Goal: Task Accomplishment & Management: Manage account settings

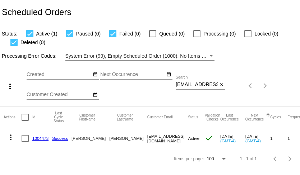
click at [191, 87] on input "fishandthelion@gmail.com" at bounding box center [197, 85] width 42 height 6
paste input "karalanorthey@me"
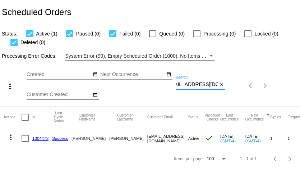
type input "[EMAIL_ADDRESS][DOMAIN_NAME]"
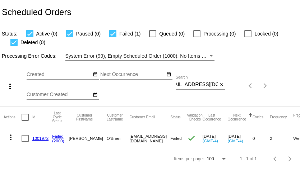
scroll to position [0, 0]
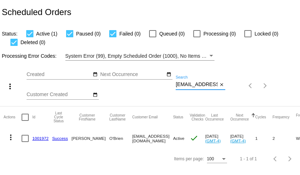
click at [199, 86] on input "[EMAIL_ADDRESS][DOMAIN_NAME]" at bounding box center [197, 85] width 42 height 6
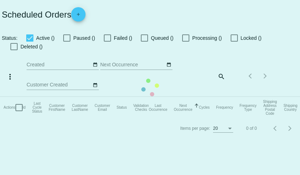
checkbox input "true"
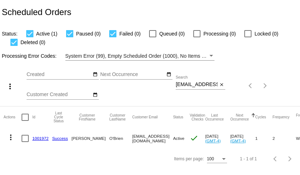
click at [207, 84] on input "[EMAIL_ADDRESS][DOMAIN_NAME]" at bounding box center [197, 85] width 42 height 6
click at [207, 84] on input "karalanorthey@me.com" at bounding box center [197, 85] width 42 height 6
paste input "caobrien11@hotmail"
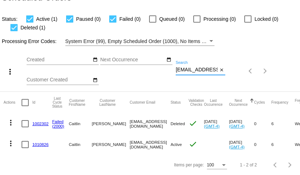
click at [195, 68] on input "caobrien11@hotmail.com" at bounding box center [197, 70] width 42 height 6
paste input "sridevi.an@g"
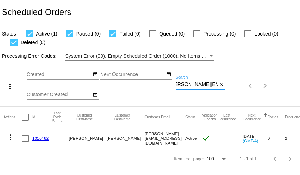
type input "sridevi.an@gmail.com"
click at [43, 140] on link "1010482" at bounding box center [40, 138] width 16 height 5
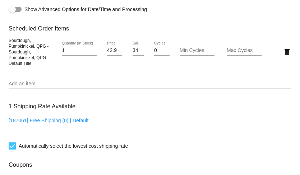
scroll to position [435, 0]
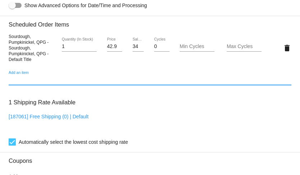
click at [54, 83] on input "Add an item" at bounding box center [150, 80] width 283 height 6
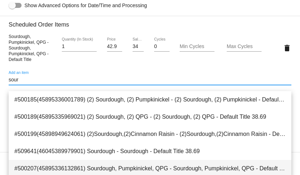
type input "sour"
click at [78, 168] on span "#500207(45895336132861) Sourdough, Pumpkinickel, QPG - Sourdough, Pumpkinickel,…" at bounding box center [149, 168] width 271 height 17
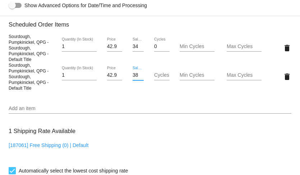
click at [137, 78] on input "38.69" at bounding box center [138, 76] width 11 height 6
type input "33.24"
click at [142, 103] on mat-card "Customer 6141845: Sridevi Annapragada sridevi.an@gmail.com Customer Shipping En…" at bounding box center [150, 48] width 300 height 761
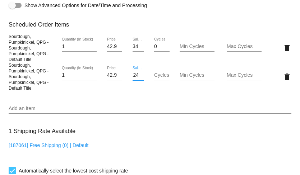
scroll to position [0, 0]
click at [287, 52] on mat-icon "delete" at bounding box center [287, 48] width 9 height 9
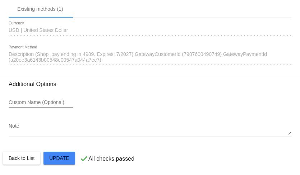
scroll to position [668, 0]
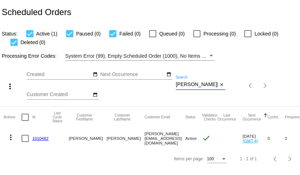
click at [192, 85] on input "[PERSON_NAME][EMAIL_ADDRESS][DOMAIN_NAME]" at bounding box center [197, 85] width 42 height 6
paste input "[EMAIL_ADDRESS]"
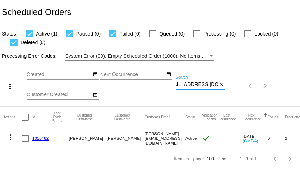
type input "[EMAIL_ADDRESS][DOMAIN_NAME]"
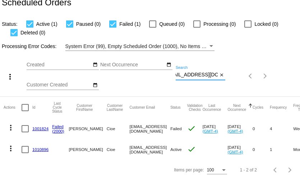
scroll to position [15, 0]
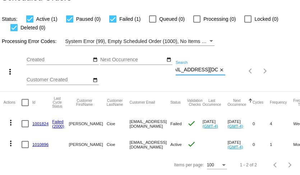
click at [12, 121] on mat-icon "more_vert" at bounding box center [10, 123] width 9 height 9
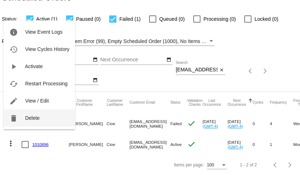
click at [30, 121] on button "delete Delete" at bounding box center [39, 118] width 71 height 17
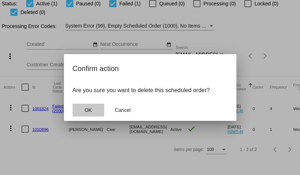
click at [86, 111] on span "OK" at bounding box center [87, 110] width 7 height 6
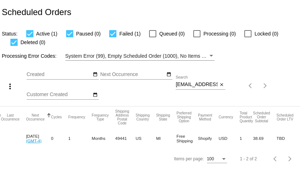
scroll to position [0, 205]
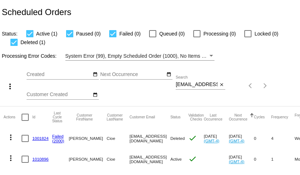
click at [194, 87] on input "englemans@yahoo.com" at bounding box center [197, 85] width 42 height 6
paste input "griercc"
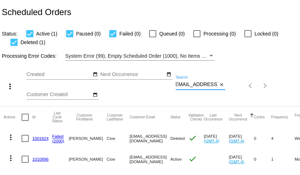
type input "griercc@yahoo.com"
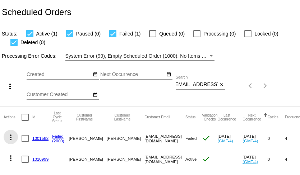
click at [10, 139] on mat-icon "more_vert" at bounding box center [10, 137] width 9 height 9
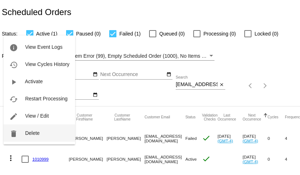
click at [27, 135] on span "Delete" at bounding box center [32, 133] width 14 height 6
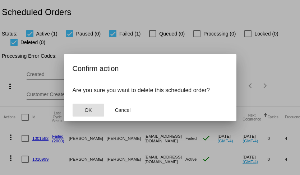
click at [82, 112] on button "OK" at bounding box center [89, 110] width 32 height 13
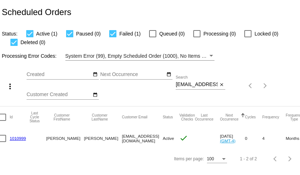
scroll to position [0, 7]
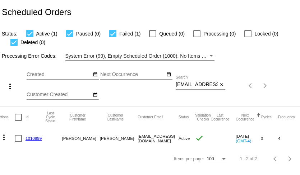
click at [31, 139] on link "1010999" at bounding box center [34, 138] width 16 height 5
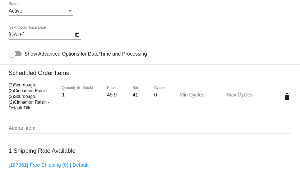
scroll to position [387, 0]
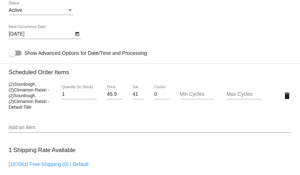
click at [32, 131] on input "Add an item" at bounding box center [150, 128] width 283 height 6
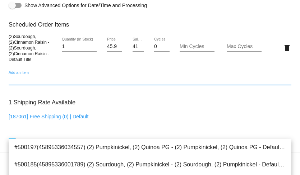
scroll to position [438, 0]
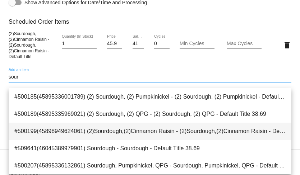
type input "sour"
click at [72, 133] on span "#500199(45898949624061) (2)Sourdough,(2)Cinnamon Raisin - (2)Sourdough,(2)Cinna…" at bounding box center [149, 131] width 271 height 17
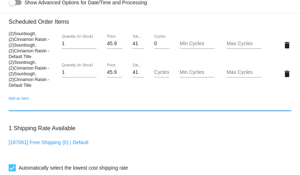
click at [134, 75] on input "41.39" at bounding box center [138, 73] width 11 height 6
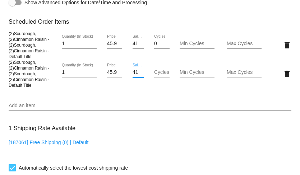
click at [134, 75] on input "41.39" at bounding box center [138, 73] width 11 height 6
type input "36.57"
click at [285, 48] on mat-card "Customer 6169567: Christina Grier griercc@yahoo.com Customer Shipping Enter Shi…" at bounding box center [150, 45] width 300 height 761
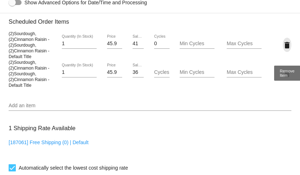
click at [287, 50] on mat-icon "delete" at bounding box center [287, 45] width 9 height 9
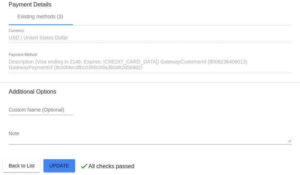
scroll to position [668, 0]
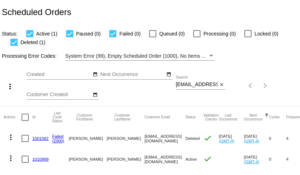
click at [191, 85] on input "[EMAIL_ADDRESS][DOMAIN_NAME]" at bounding box center [197, 85] width 42 height 6
click at [191, 85] on input "griercc@yahoo.com" at bounding box center [197, 85] width 42 height 6
paste input "valcouno@gmail"
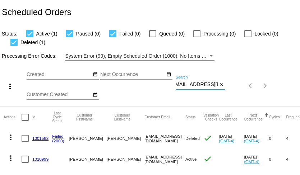
type input "[EMAIL_ADDRESS][DOMAIN_NAME]"
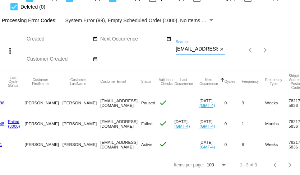
scroll to position [0, 0]
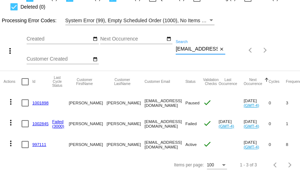
click at [8, 146] on mat-icon "more_vert" at bounding box center [10, 143] width 9 height 9
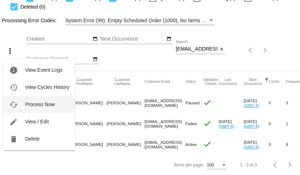
click at [41, 105] on span "Process Now" at bounding box center [39, 105] width 29 height 6
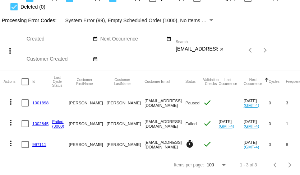
click at [183, 51] on input "[EMAIL_ADDRESS][DOMAIN_NAME]" at bounding box center [197, 49] width 42 height 6
click at [183, 51] on input "valcouno@gmail.com" at bounding box center [197, 49] width 42 height 6
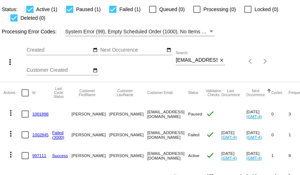
scroll to position [36, 0]
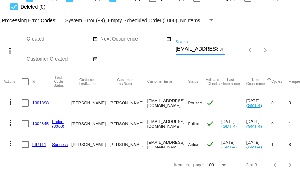
click at [186, 49] on input "[EMAIL_ADDRESS][DOMAIN_NAME]" at bounding box center [197, 49] width 42 height 6
paste input "lynnfowler711"
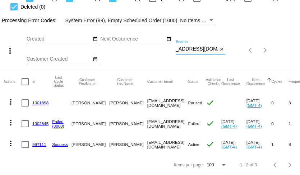
type input "[EMAIL_ADDRESS][DOMAIN_NAME]"
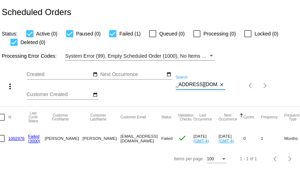
scroll to position [0, 0]
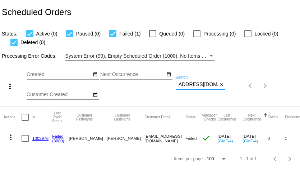
click at [13, 139] on mat-icon "more_vert" at bounding box center [10, 137] width 9 height 9
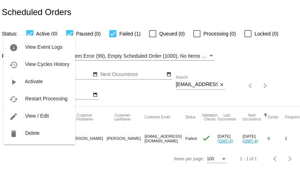
click at [24, 161] on div at bounding box center [150, 87] width 300 height 175
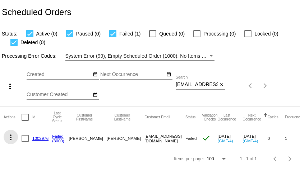
click at [11, 137] on mat-icon "more_vert" at bounding box center [10, 137] width 9 height 9
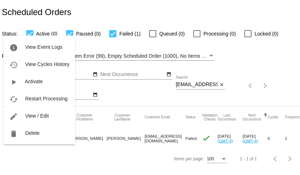
click at [70, 164] on div at bounding box center [150, 87] width 300 height 175
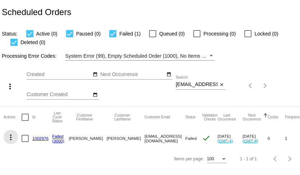
click at [10, 137] on mat-icon "more_vert" at bounding box center [10, 137] width 9 height 9
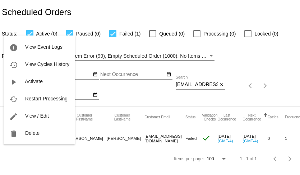
click at [39, 157] on div at bounding box center [150, 87] width 300 height 175
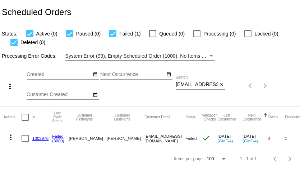
click at [40, 138] on link "1002976" at bounding box center [40, 138] width 16 height 5
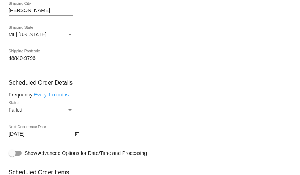
scroll to position [369, 0]
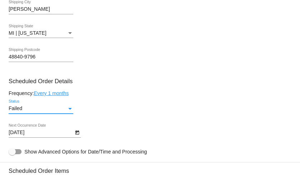
click at [53, 112] on div "Failed" at bounding box center [38, 109] width 58 height 6
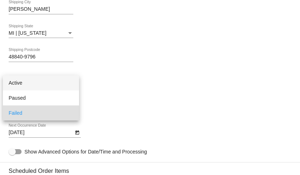
click at [51, 83] on span "Active" at bounding box center [41, 82] width 65 height 15
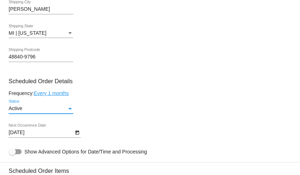
scroll to position [400, 0]
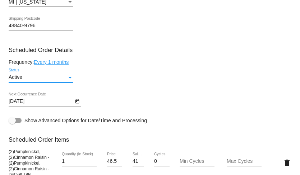
click at [75, 103] on icon "Open calendar" at bounding box center [77, 101] width 5 height 9
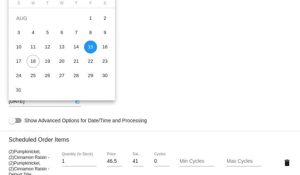
click at [136, 50] on div at bounding box center [150, 87] width 300 height 175
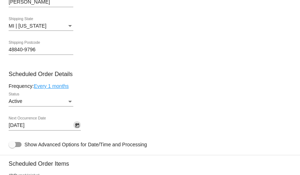
scroll to position [375, 0]
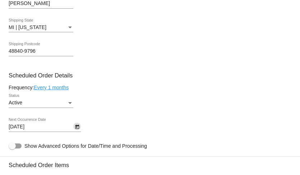
click at [75, 131] on icon "Open calendar" at bounding box center [77, 127] width 5 height 9
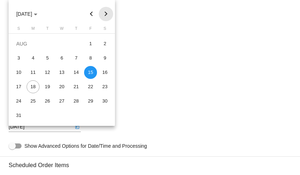
click at [104, 14] on button "Next month" at bounding box center [106, 14] width 14 height 14
click at [35, 87] on div "15" at bounding box center [33, 86] width 13 height 13
type input "9/15/2025"
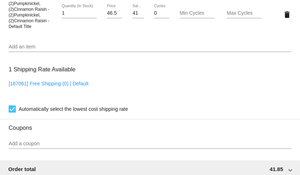
scroll to position [518, 0]
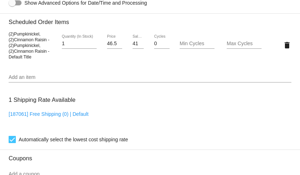
click at [65, 80] on input "Add an item" at bounding box center [150, 78] width 283 height 6
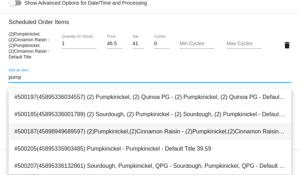
type input "pump"
click at [75, 130] on span "#500187(45898949689597) (2)Pumpkinickel,(2)Cinnamon Raisin - (2)Pumpkinickel,(2…" at bounding box center [149, 131] width 271 height 17
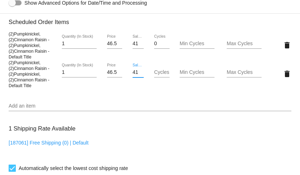
click at [134, 75] on input "41.85" at bounding box center [138, 73] width 11 height 6
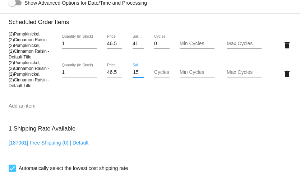
type input "39.15"
click at [133, 102] on mat-card "Customer 6172744: Linda Fowler lynnfowler711@gmail.com Customer Shipping Enter …" at bounding box center [150, 43] width 300 height 756
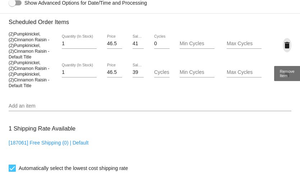
click at [285, 50] on mat-icon "delete" at bounding box center [287, 45] width 9 height 9
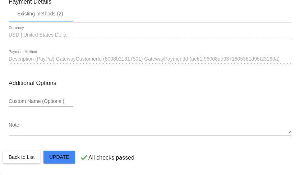
scroll to position [742, 0]
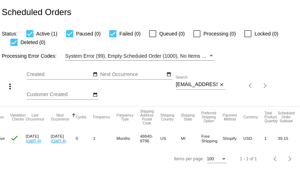
scroll to position [0, 192]
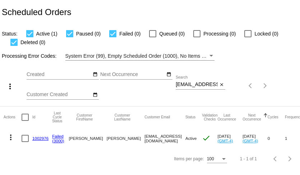
click at [186, 87] on input "[EMAIL_ADDRESS][DOMAIN_NAME]" at bounding box center [197, 85] width 42 height 6
paste input "tomichelle6"
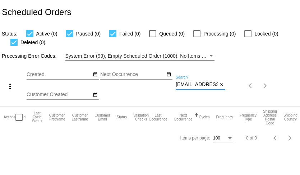
click at [212, 89] on div "[EMAIL_ADDRESS][DOMAIN_NAME] Search" at bounding box center [197, 83] width 42 height 14
click at [211, 86] on input "[EMAIL_ADDRESS][DOMAIN_NAME]" at bounding box center [197, 85] width 42 height 6
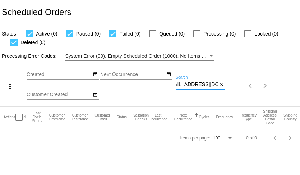
click at [211, 86] on input "[EMAIL_ADDRESS][DOMAIN_NAME]" at bounding box center [197, 85] width 42 height 6
paste input "kkf794"
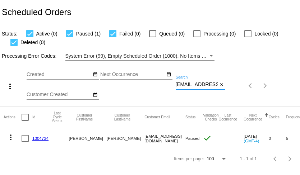
scroll to position [0, 0]
click at [204, 84] on input "[EMAIL_ADDRESS][DOMAIN_NAME]" at bounding box center [197, 85] width 42 height 6
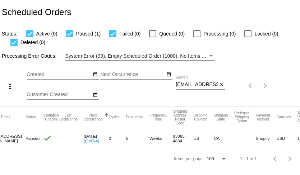
click at [185, 82] on div "[EMAIL_ADDRESS][DOMAIN_NAME] Search" at bounding box center [197, 83] width 42 height 14
click at [189, 88] on div "[EMAIL_ADDRESS][DOMAIN_NAME] Search" at bounding box center [197, 83] width 42 height 14
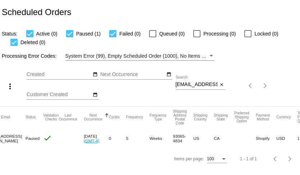
click at [189, 88] on div "[EMAIL_ADDRESS][DOMAIN_NAME] Search" at bounding box center [197, 83] width 42 height 14
click at [189, 87] on input "[EMAIL_ADDRESS][DOMAIN_NAME]" at bounding box center [197, 85] width 42 height 6
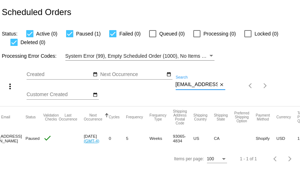
click at [189, 87] on input "[EMAIL_ADDRESS][DOMAIN_NAME]" at bounding box center [197, 85] width 42 height 6
paste input "[EMAIL_ADDRESS]"
type input "[EMAIL_ADDRESS][DOMAIN_NAME]"
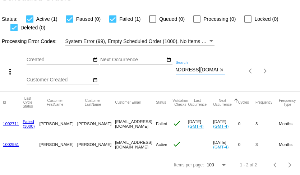
scroll to position [0, 0]
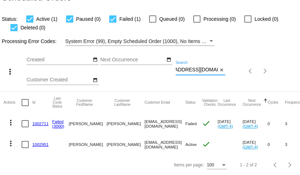
click at [9, 123] on mat-icon "more_vert" at bounding box center [10, 123] width 9 height 9
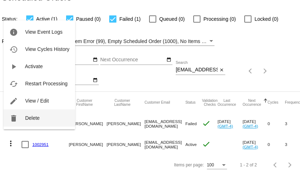
click at [22, 121] on button "delete Delete" at bounding box center [39, 118] width 71 height 17
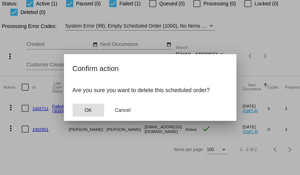
click at [87, 115] on button "OK" at bounding box center [89, 110] width 32 height 13
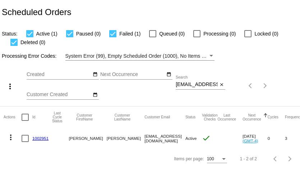
click at [42, 138] on link "1002951" at bounding box center [40, 138] width 16 height 5
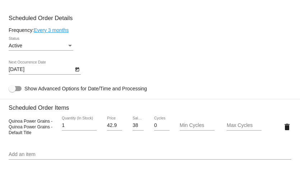
scroll to position [353, 0]
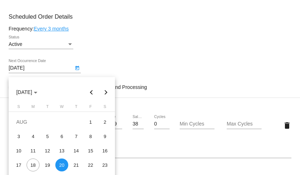
click at [68, 74] on body "arrow_back Scheduled Order #1002951 Active more_vert Validation Checks check Pa…" at bounding box center [150, 87] width 300 height 175
click at [107, 93] on button "Next month" at bounding box center [106, 92] width 14 height 14
click at [90, 165] on div "19" at bounding box center [90, 165] width 13 height 13
type input "[DATE]"
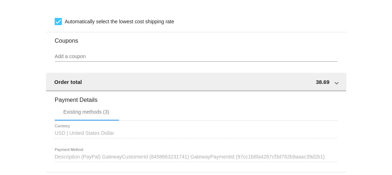
scroll to position [652, 0]
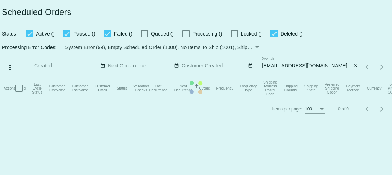
checkbox input "true"
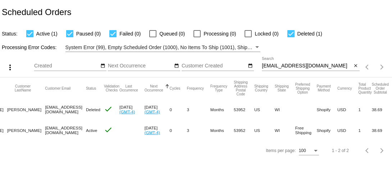
scroll to position [0, 101]
